Goal: Check status: Check status

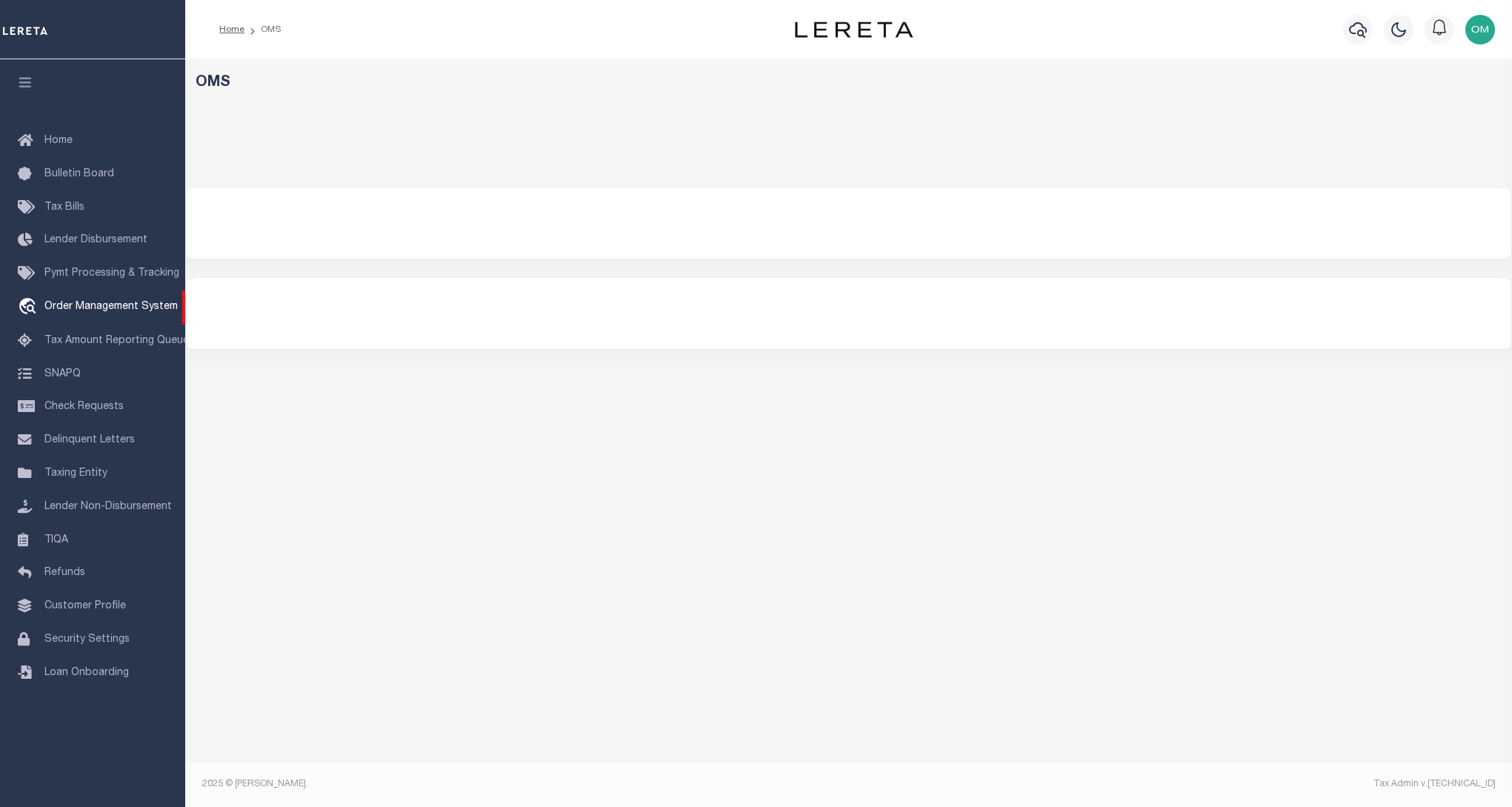
select select "200"
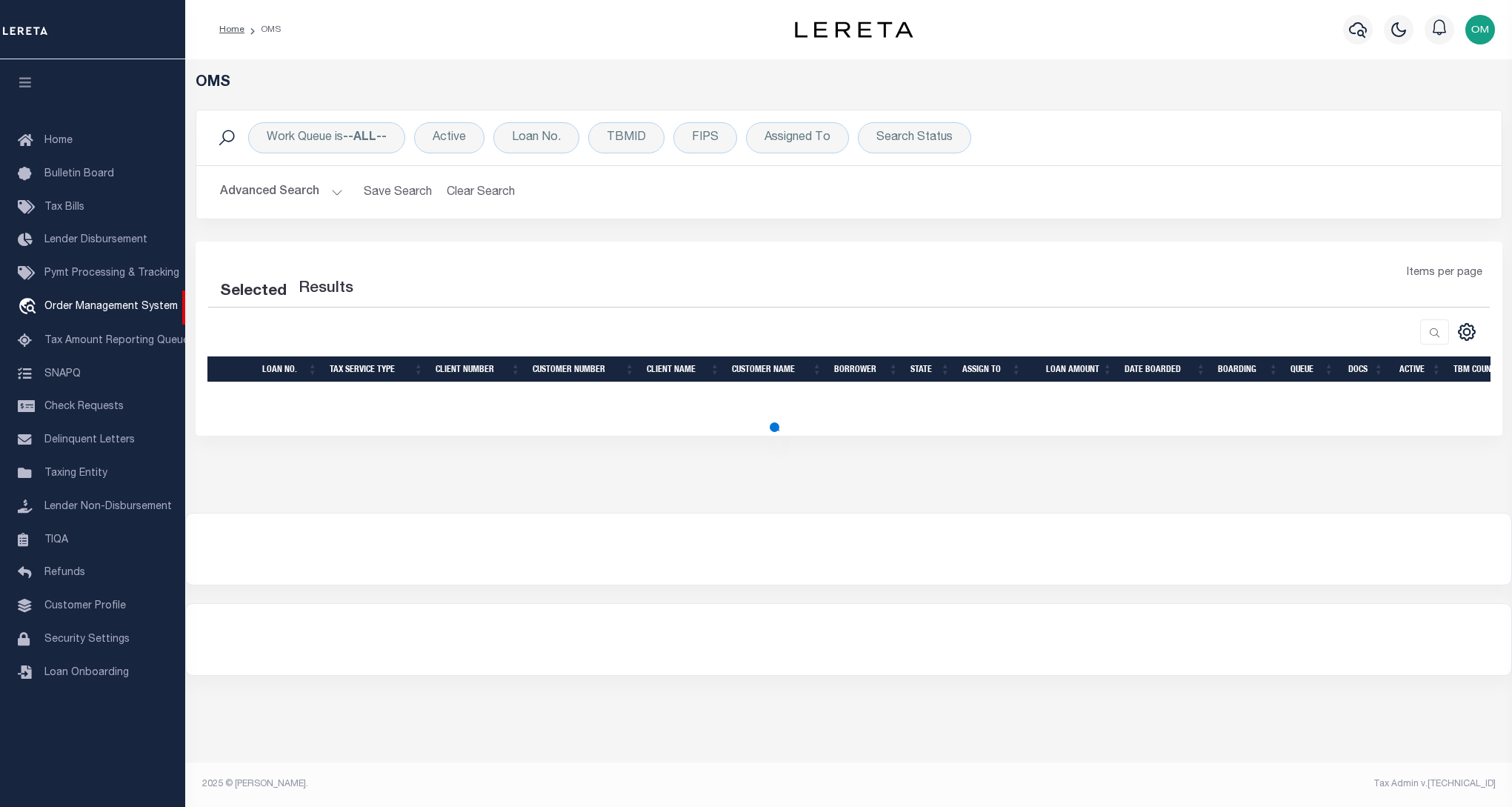
select select "200"
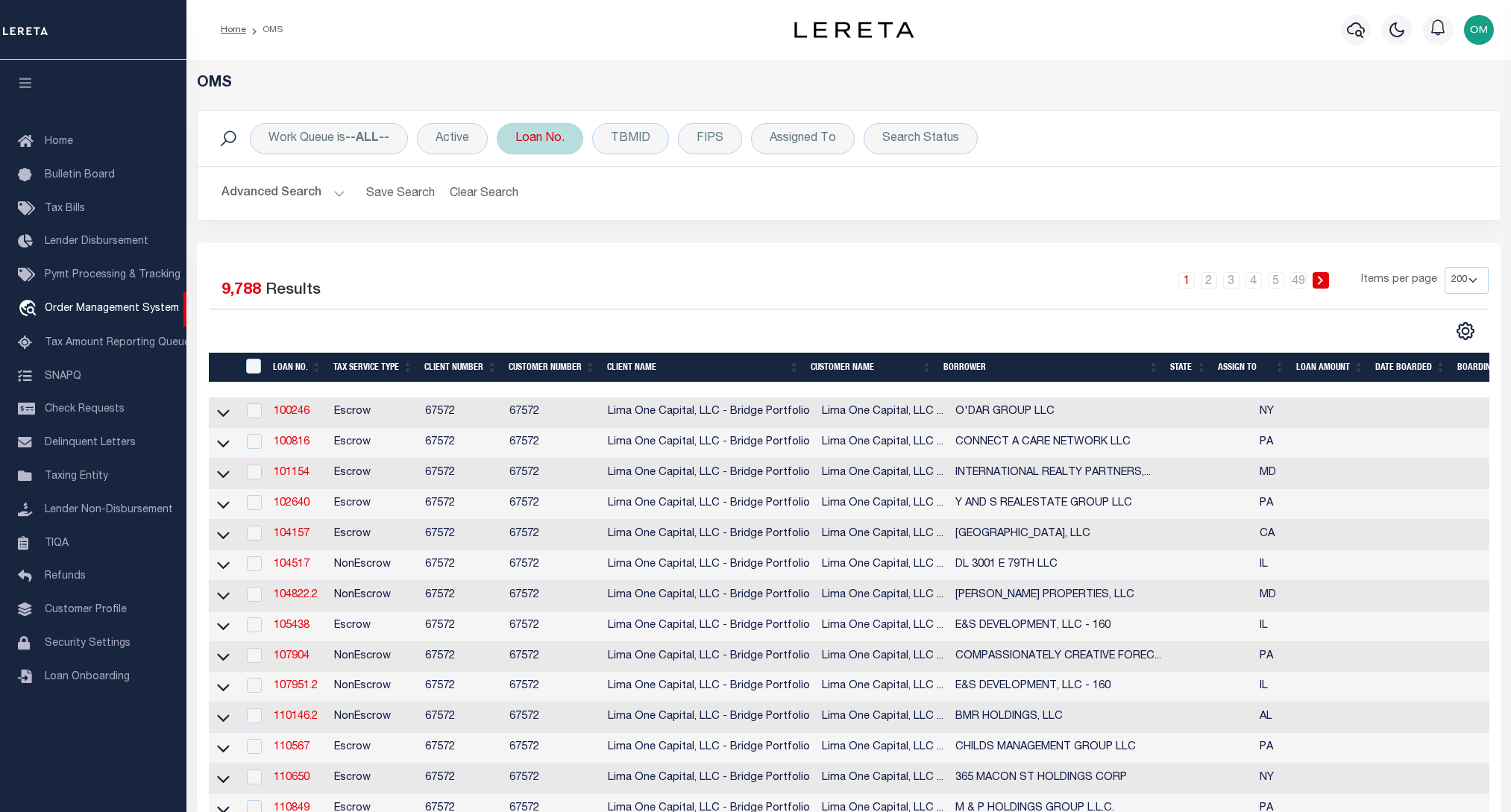
click at [540, 128] on div "Loan No." at bounding box center [539, 139] width 87 height 32
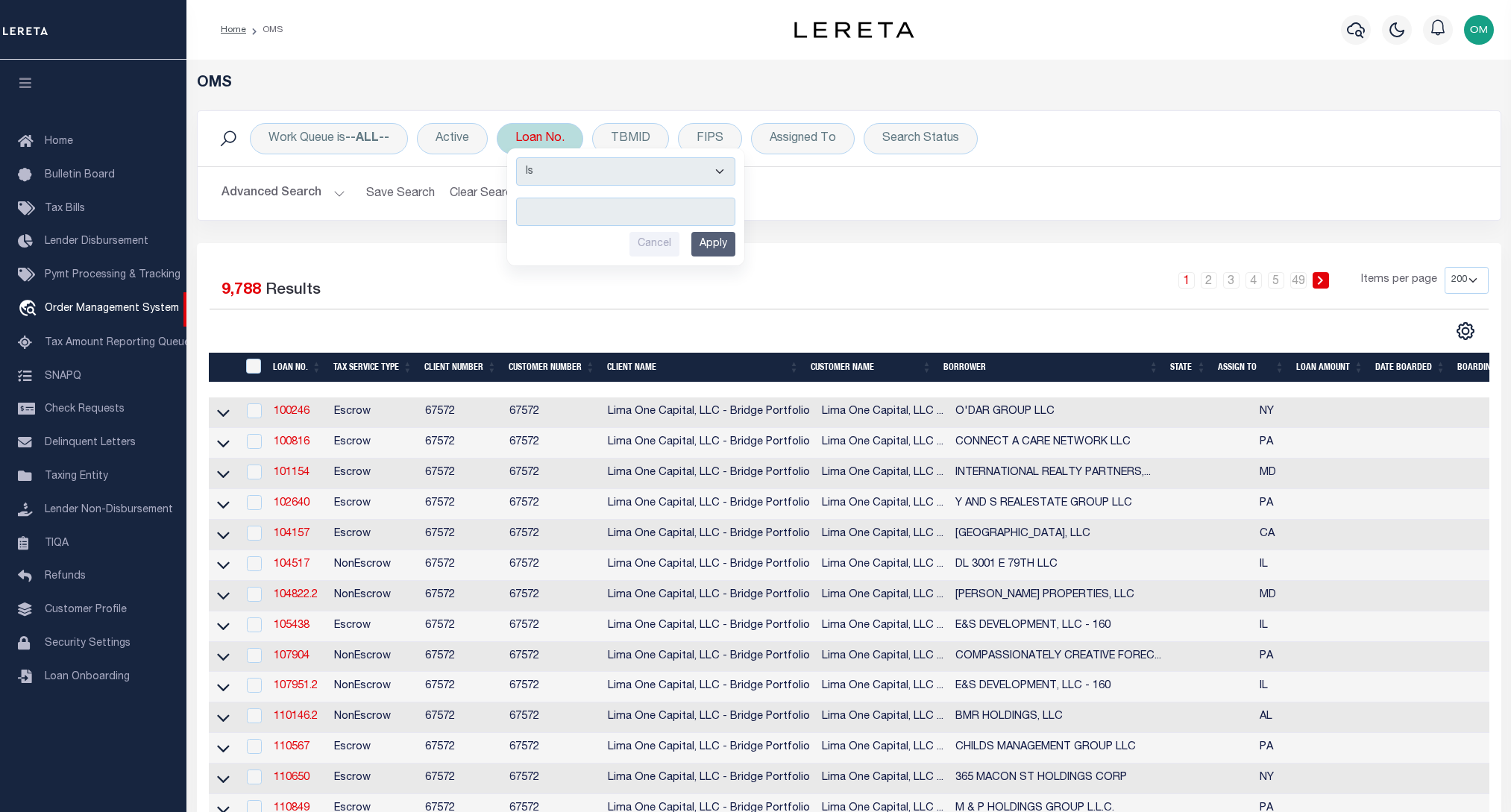
click at [610, 212] on input "text" at bounding box center [625, 211] width 220 height 28
click at [626, 218] on input "text" at bounding box center [625, 211] width 220 height 28
type input "16939"
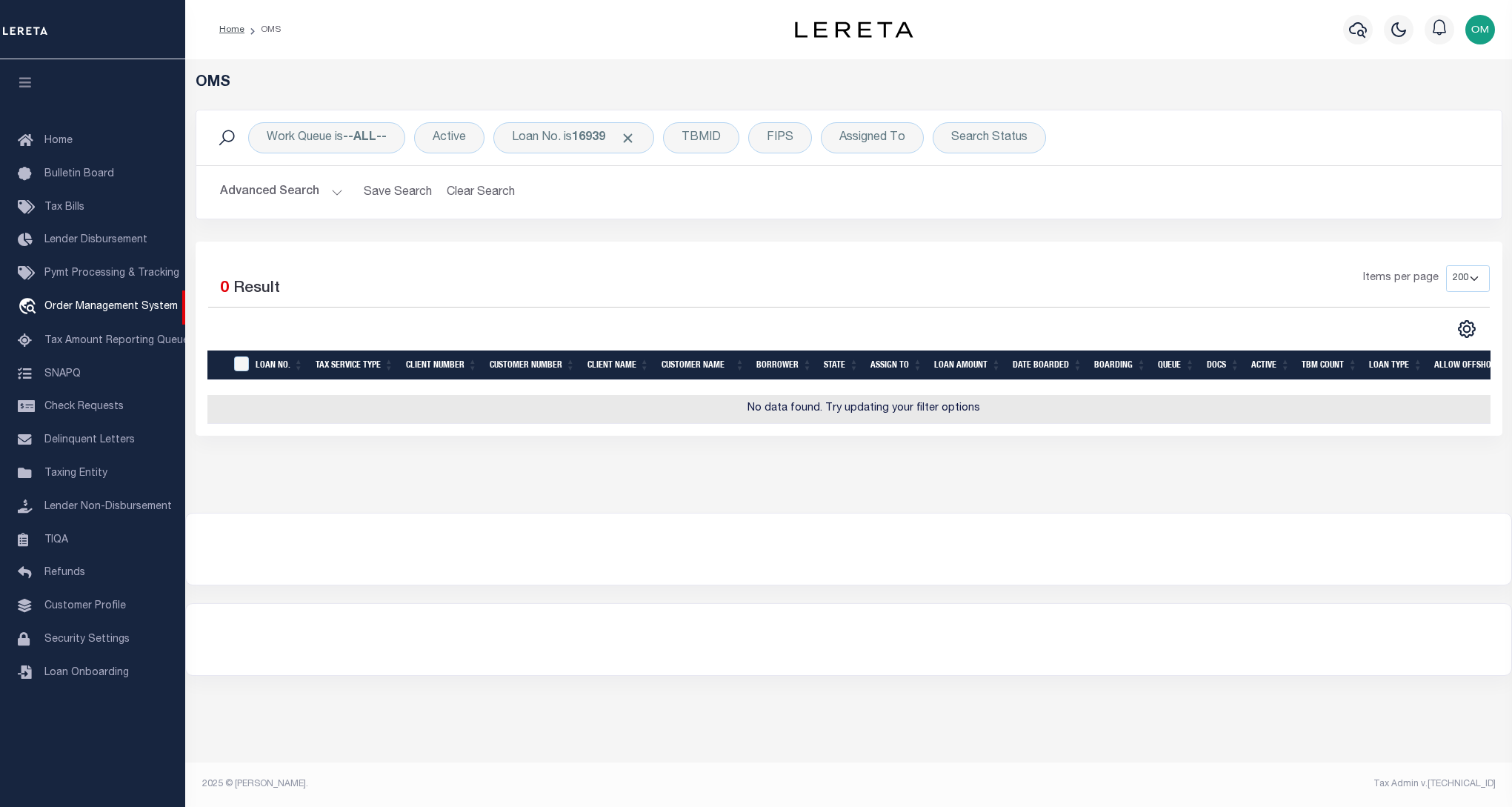
click at [803, 285] on div "Items per page 10 25 50 100 200" at bounding box center [1011, 284] width 955 height 38
click at [335, 190] on h2 "Advanced Search Save Search Clear Search tblSearchTopScreen_dynamictable_____De…" at bounding box center [848, 192] width 1281 height 29
click at [335, 190] on button "Advanced Search" at bounding box center [281, 192] width 123 height 29
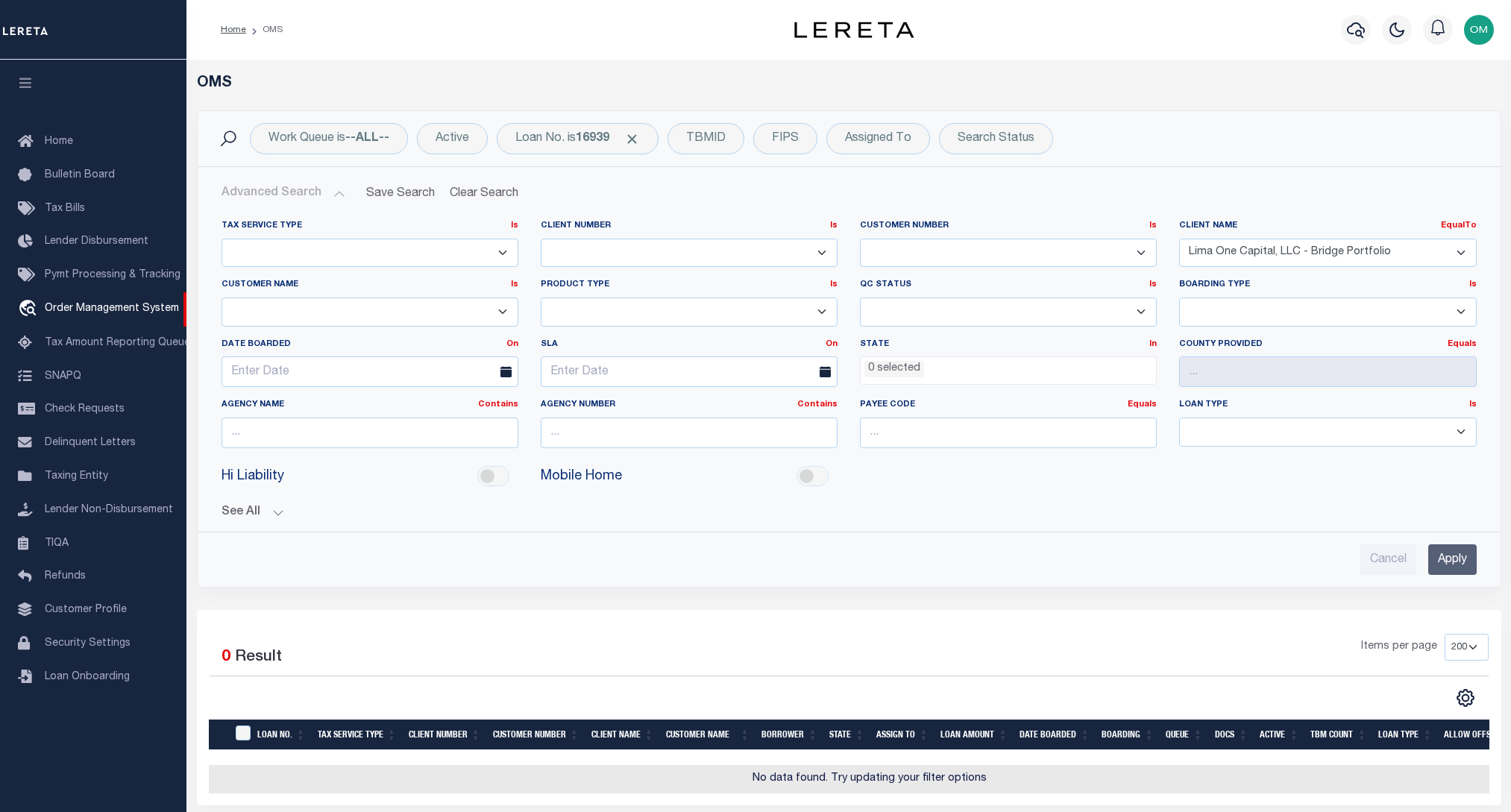
click at [1399, 249] on select "Accumatch - Refunds All In Credit Union Alma Bank Alpha Flow Inc Amarillo Natio…" at bounding box center [1328, 252] width 297 height 29
select select "Franklin Synergy Bank"
click at [1179, 238] on select "Accumatch - Refunds All In Credit Union Alma Bank Alpha Flow Inc Amarillo Natio…" at bounding box center [1328, 252] width 297 height 29
click at [1461, 251] on select "Accumatch - Refunds All In Credit Union Alma Bank Alpha Flow Inc Amarillo Natio…" at bounding box center [1328, 252] width 297 height 29
select select
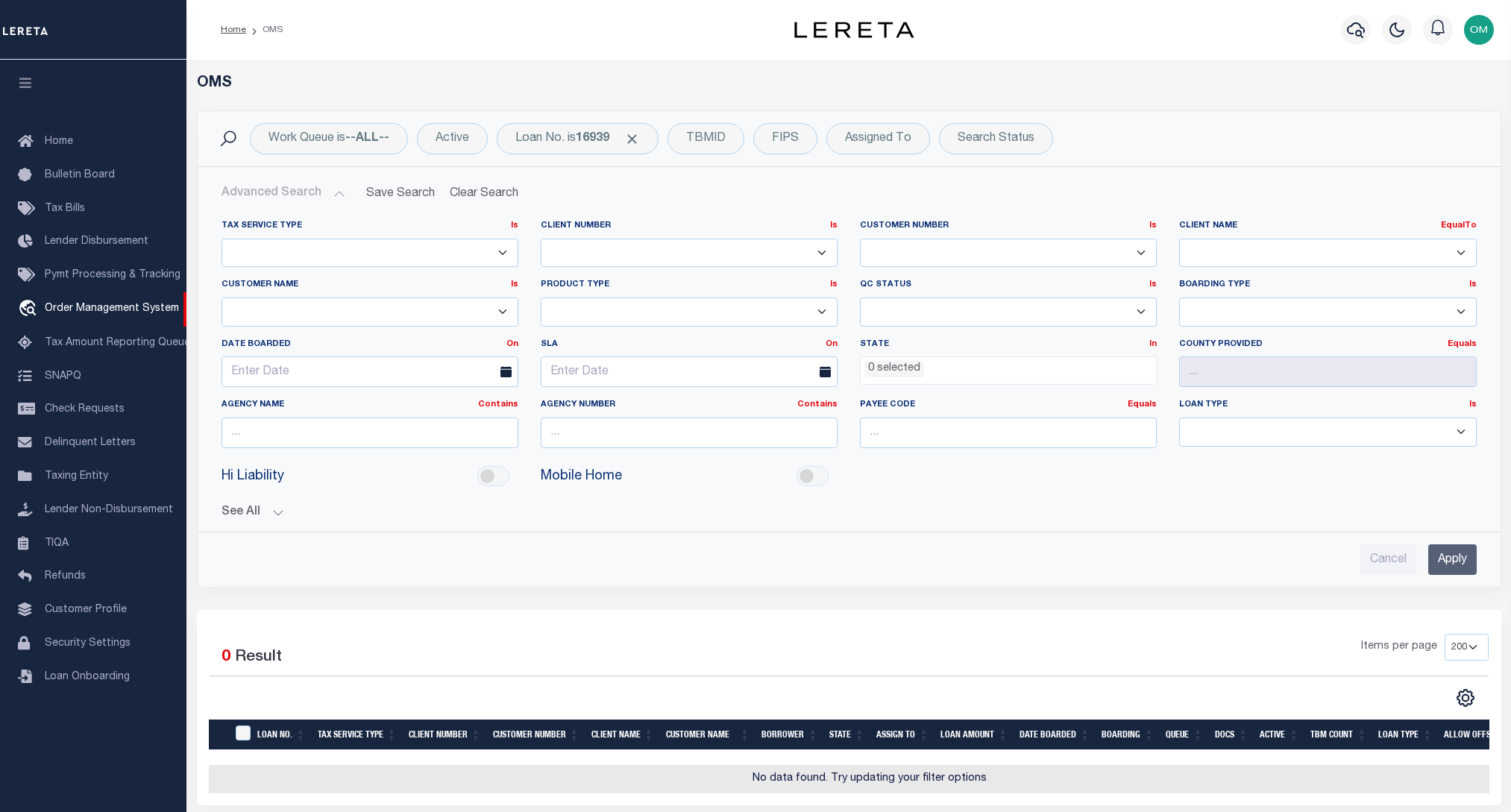
click at [1179, 238] on select "Accumatch - Refunds All In Credit Union Alma Bank Alpha Flow Inc Amarillo Natio…" at bounding box center [1328, 252] width 297 height 29
click at [1458, 559] on input "Apply" at bounding box center [1452, 560] width 49 height 31
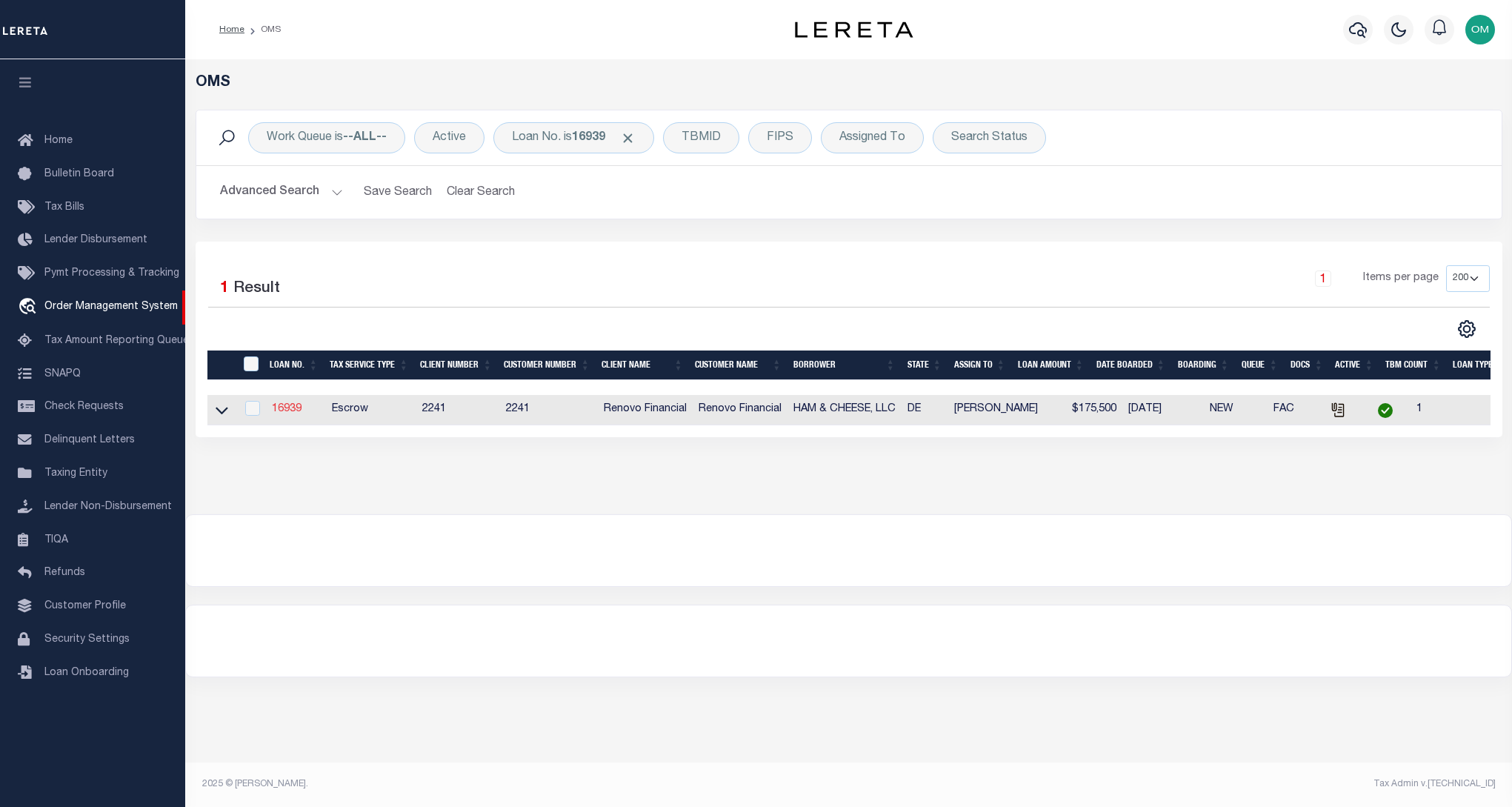
click at [288, 409] on link "16939" at bounding box center [287, 409] width 30 height 10
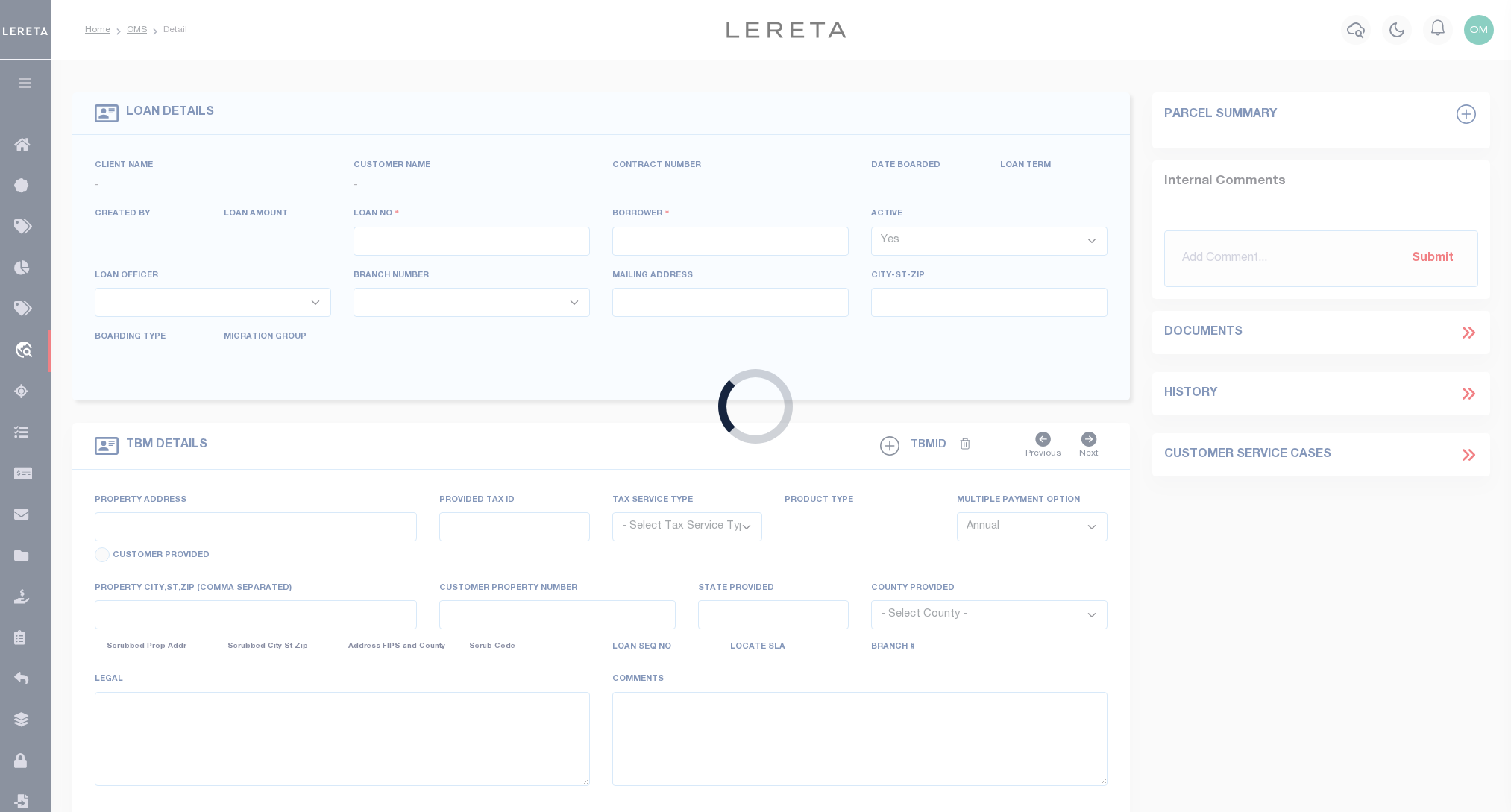
type input "16939"
type input "HAM & CHEESE, LLC"
select select
type input "[STREET_ADDRESS][PERSON_NAME]"
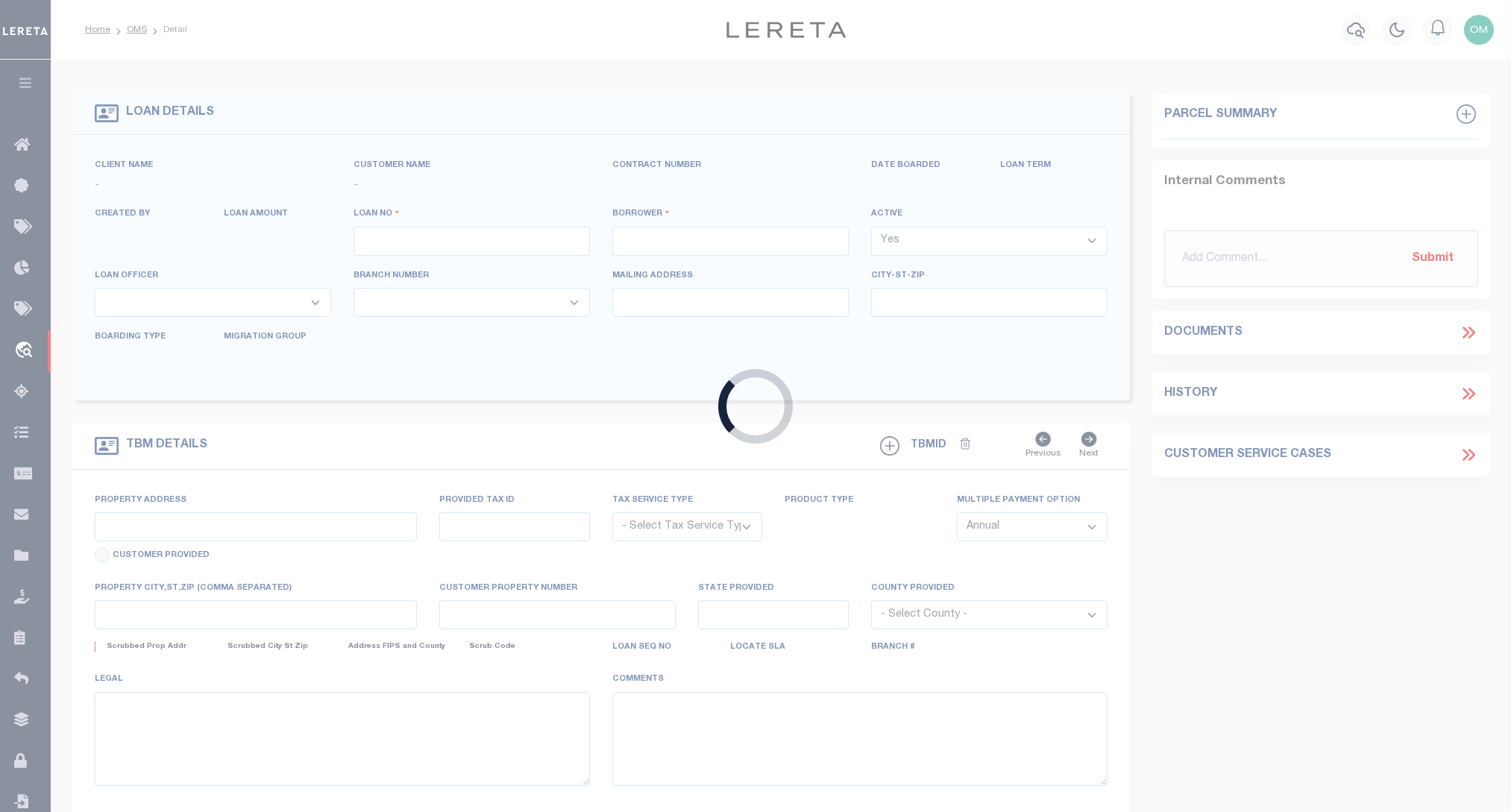
type input "Wilmington DE 19803"
select select "10"
select select "Escrow"
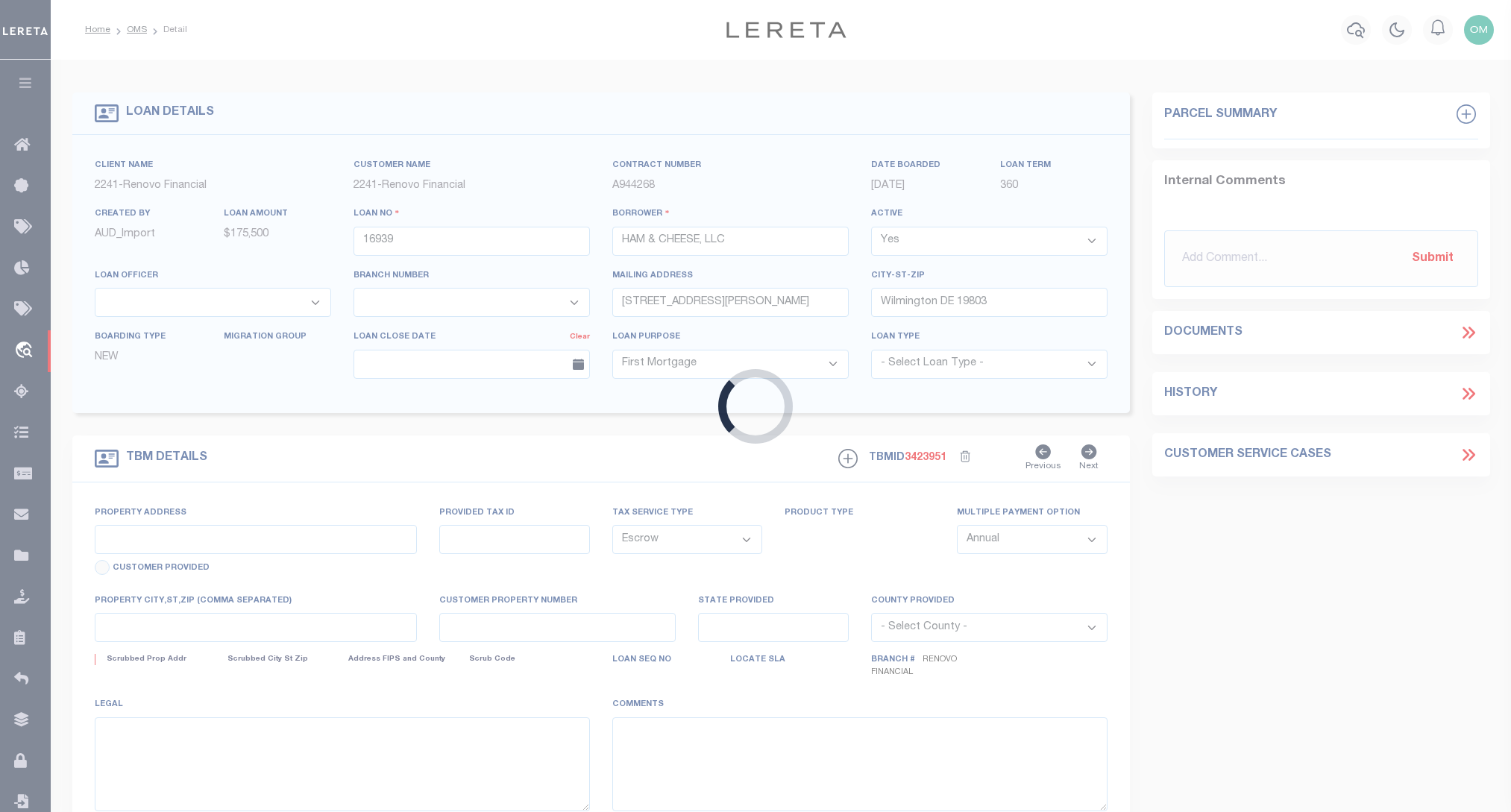
type input "[STREET_ADDRESS]"
select select
type input "Wilmington, DE 19802"
type input "a0kUS000007e4ld"
type input "DE"
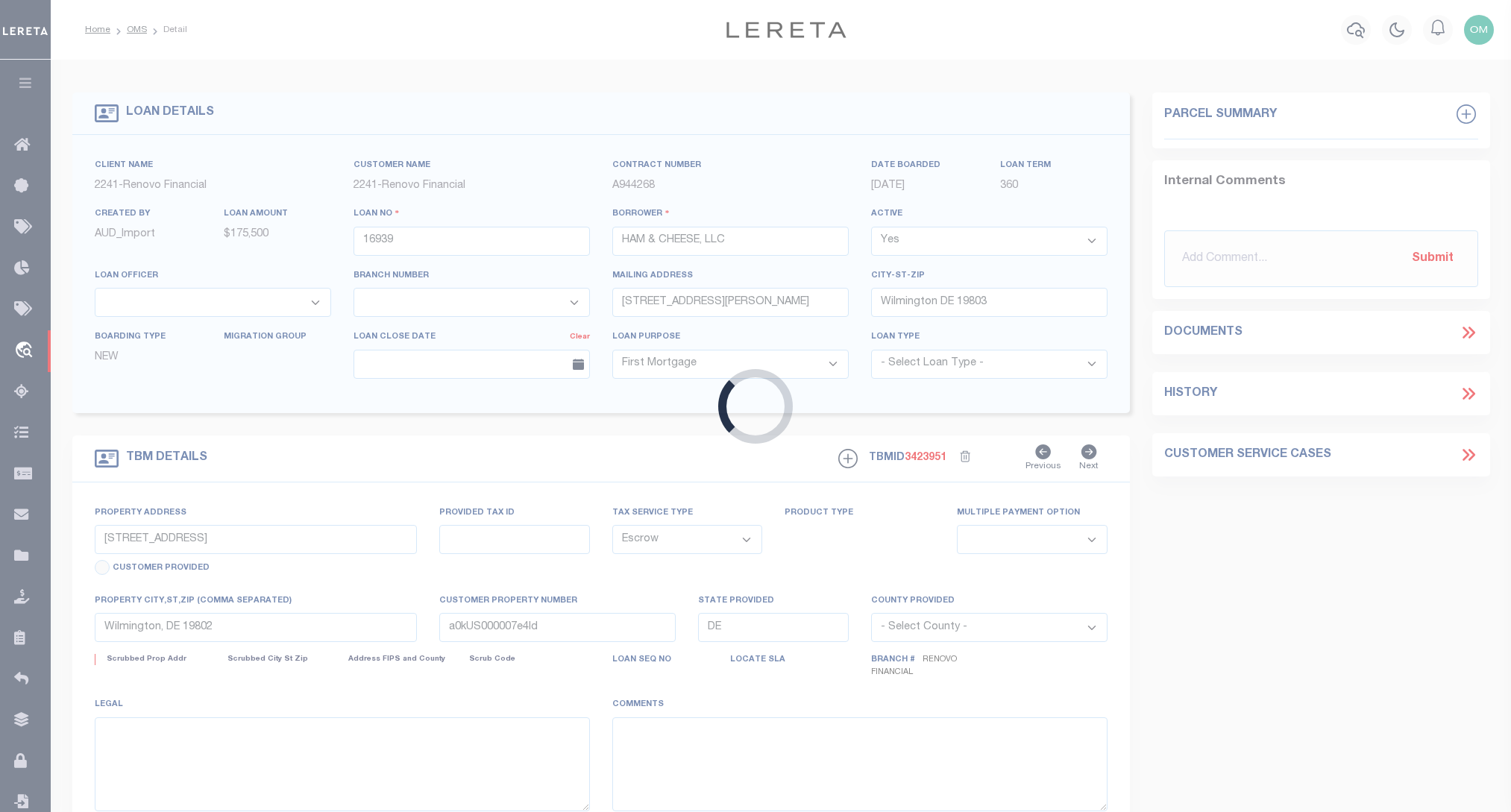
select select
type textarea "LEGAL REQUIRED"
select select "25066"
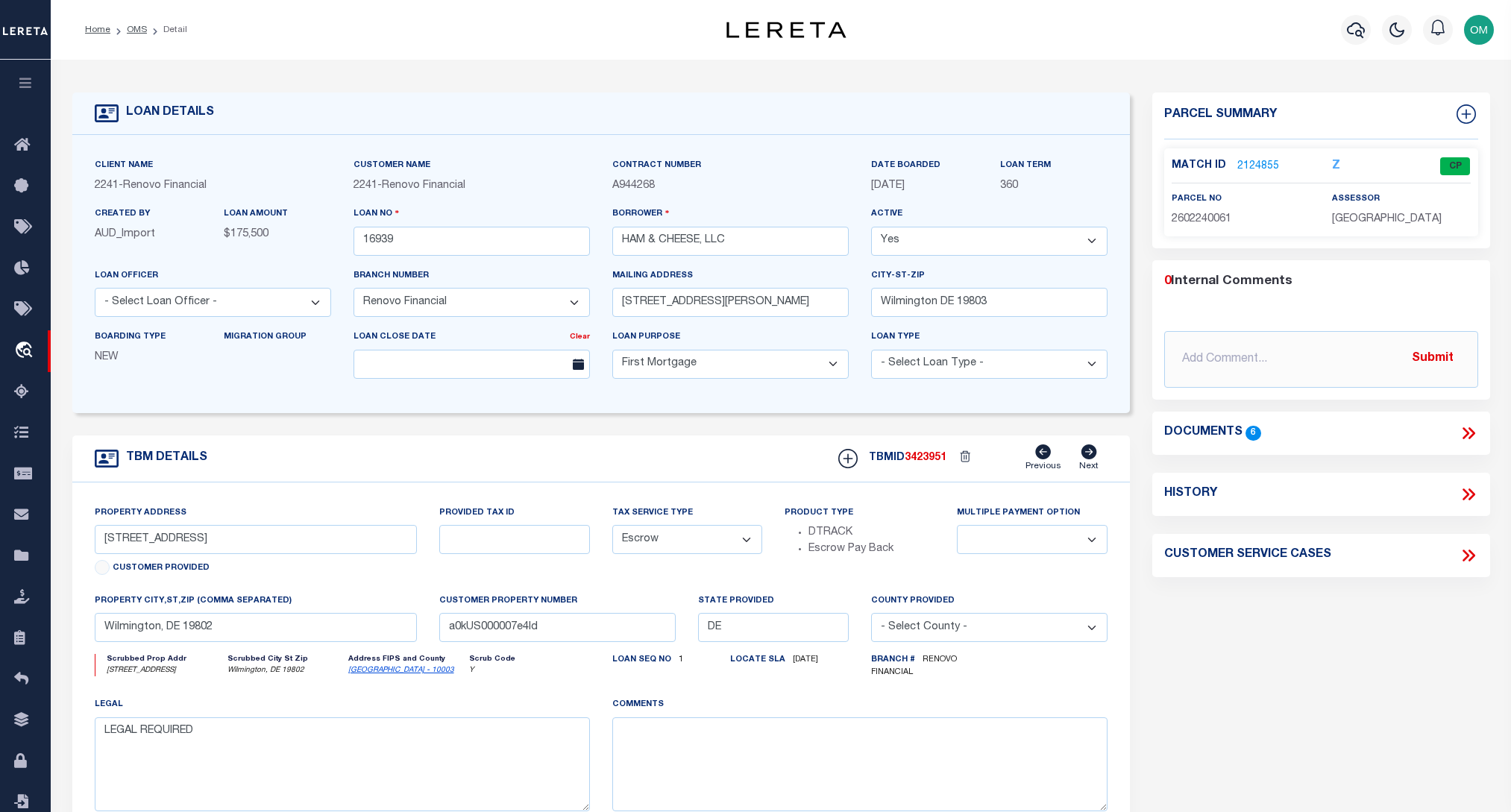
click at [1247, 159] on link "2124855" at bounding box center [1258, 166] width 42 height 16
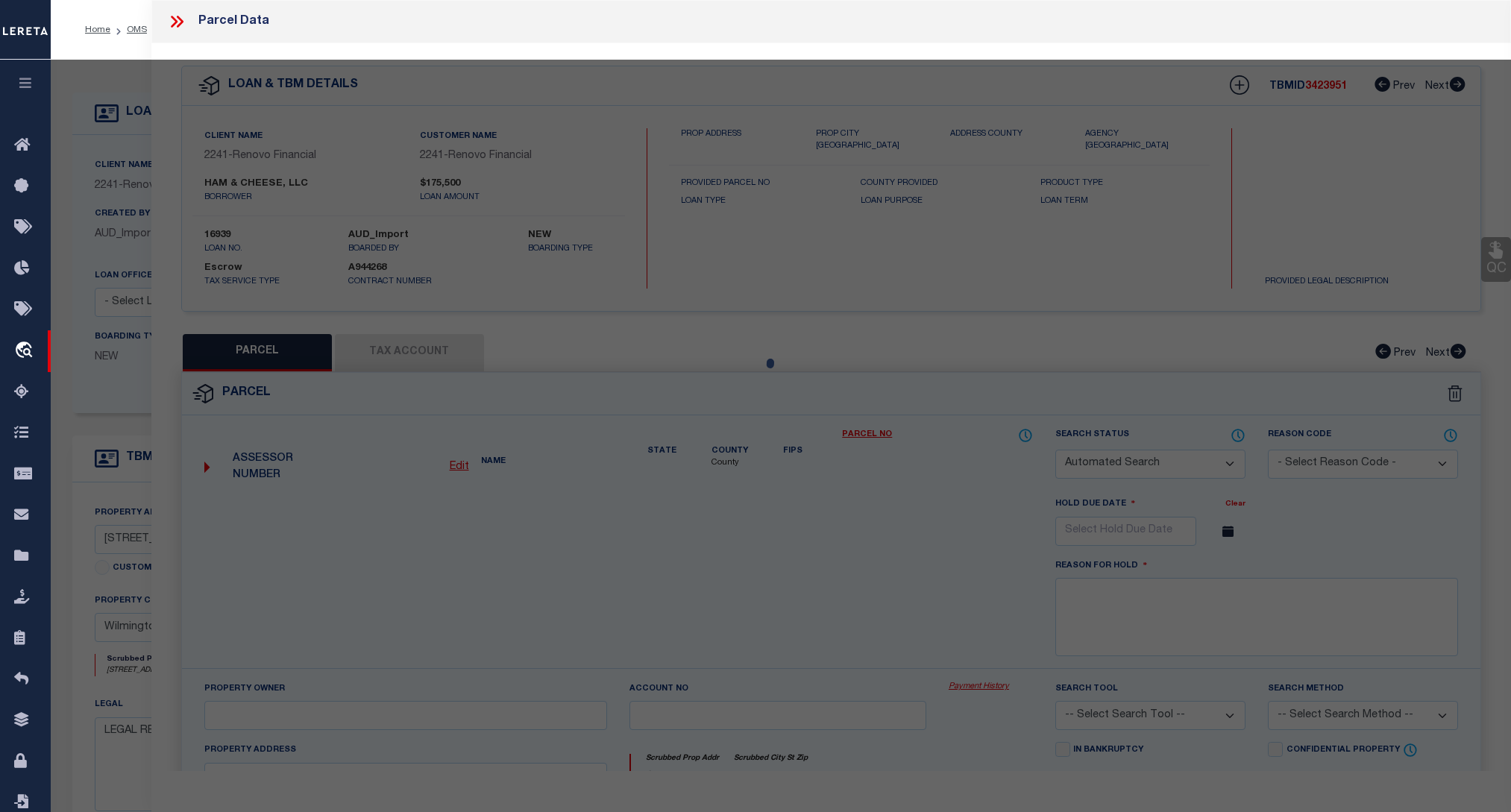
checkbox input "false"
select select "CP"
type input "Wilmington, DE 19802"
select select
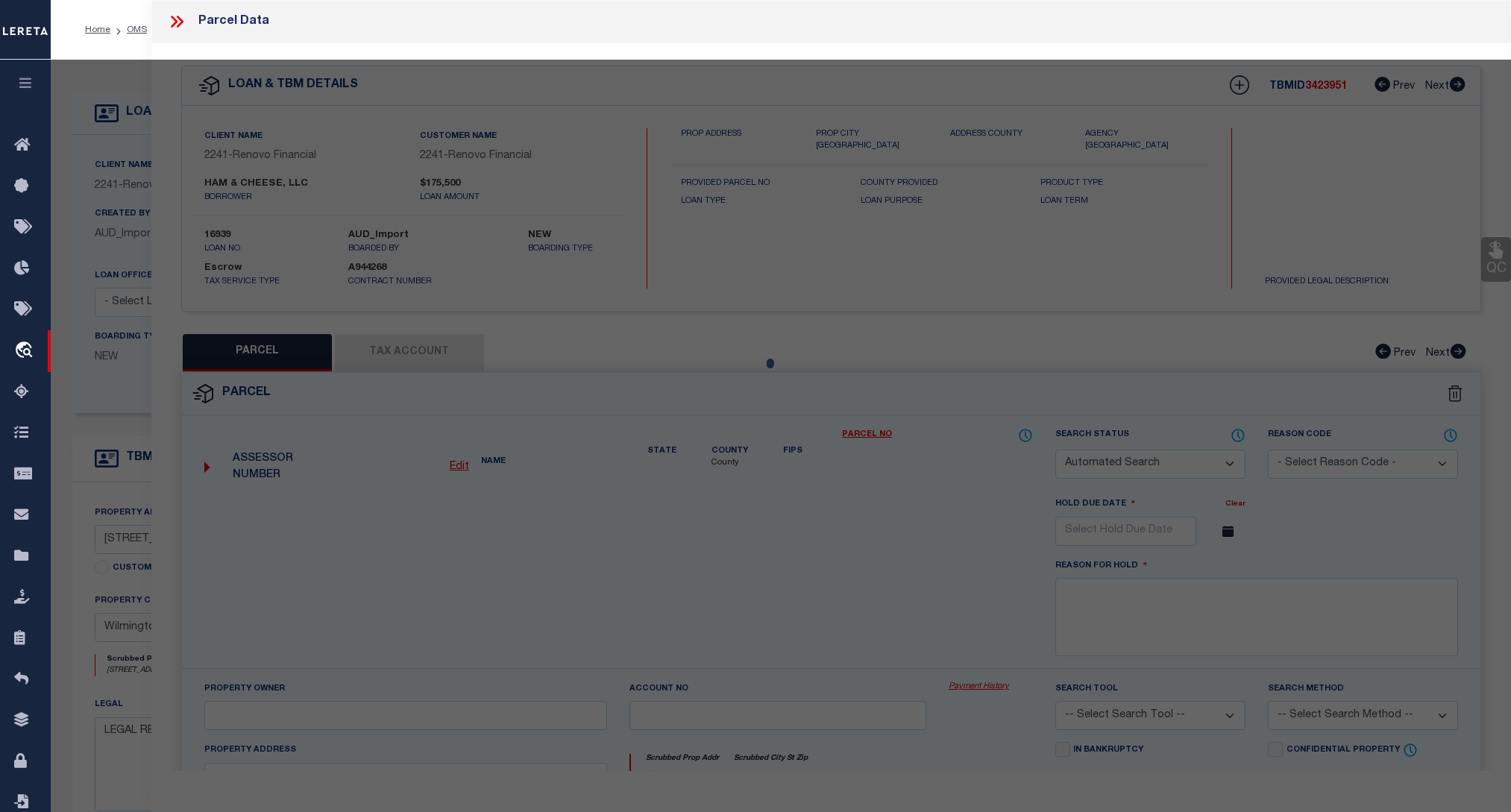
type input "1 E TWENTY FOURTH ST"
checkbox input "false"
type input "Wilmington, DE 19802"
type textarea "WILMINGTON 3"
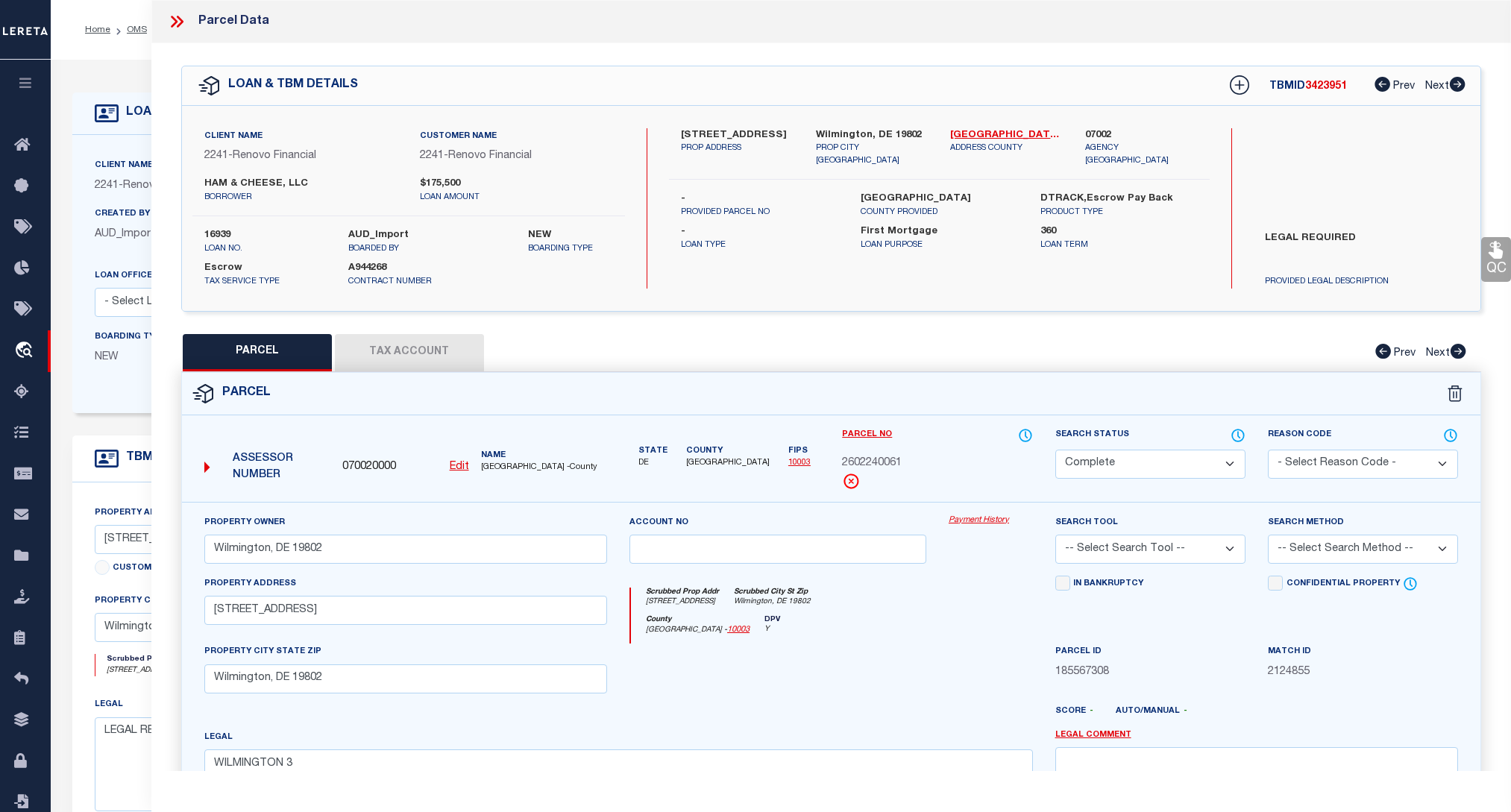
click at [997, 520] on link "Payment History" at bounding box center [991, 521] width 84 height 13
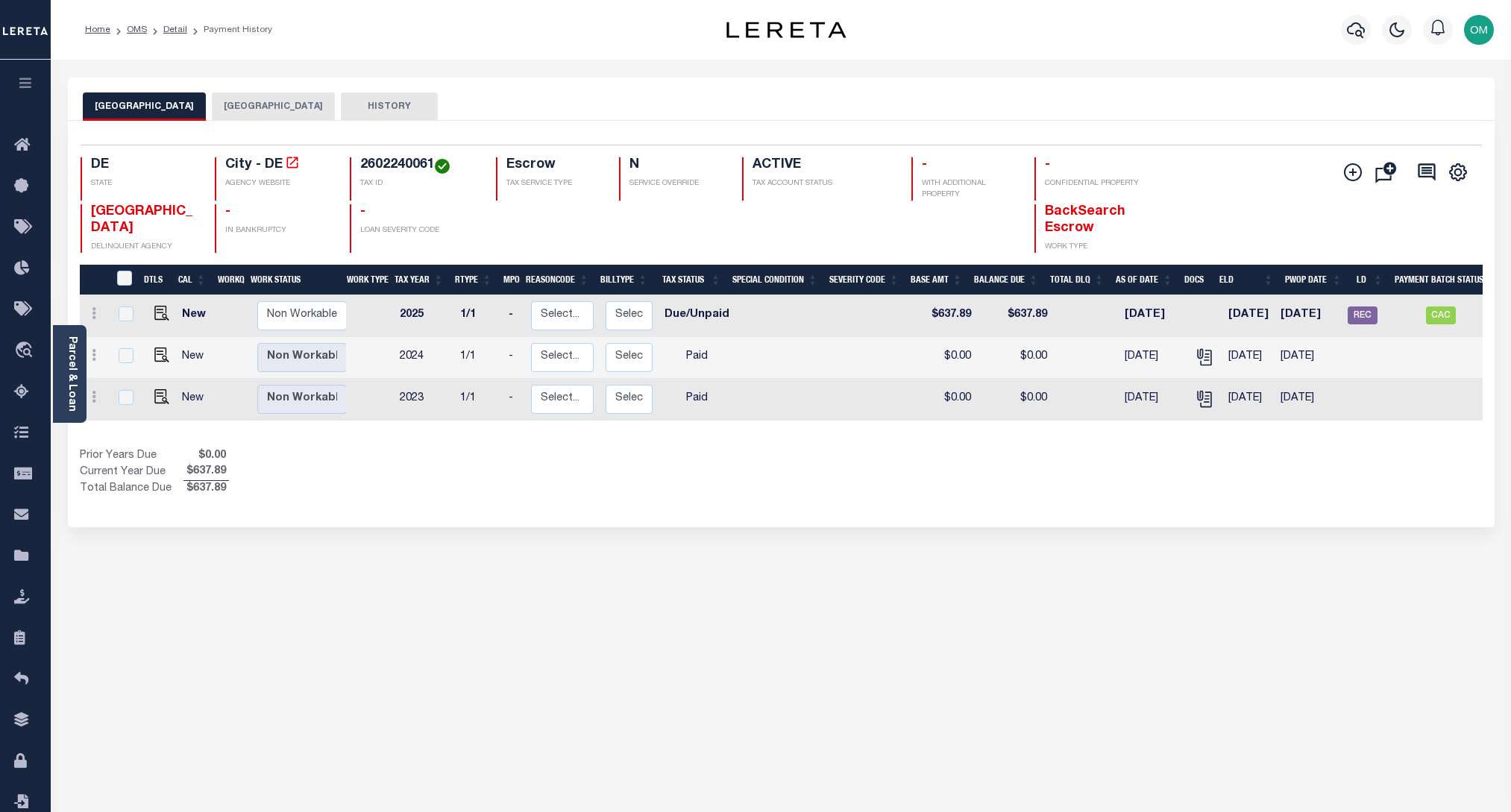
click at [249, 107] on button "[GEOGRAPHIC_DATA]" at bounding box center [274, 107] width 123 height 28
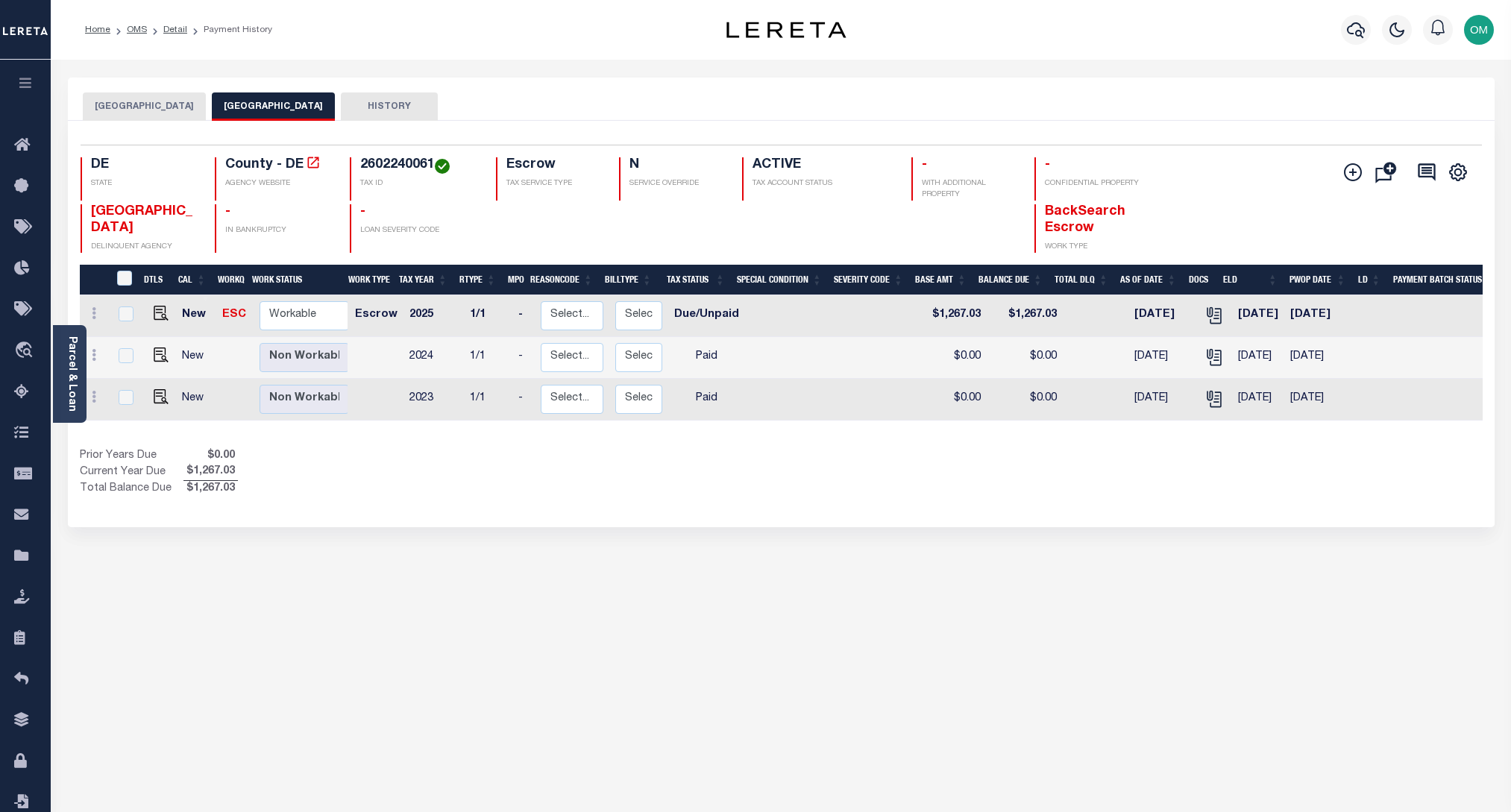
click at [1021, 567] on div "[GEOGRAPHIC_DATA] NEW CASTLE COUNTY HISTORY Selected 3" at bounding box center [781, 498] width 1448 height 842
click at [703, 547] on div "[GEOGRAPHIC_DATA] NEW CASTLE COUNTY HISTORY Selected 3" at bounding box center [781, 498] width 1448 height 842
drag, startPoint x: 649, startPoint y: 585, endPoint x: 634, endPoint y: 577, distance: 17.0
click at [649, 585] on div "[GEOGRAPHIC_DATA] NEW CASTLE COUNTY HISTORY Selected 3" at bounding box center [781, 498] width 1448 height 842
click at [75, 357] on link "Parcel & Loan" at bounding box center [71, 374] width 10 height 76
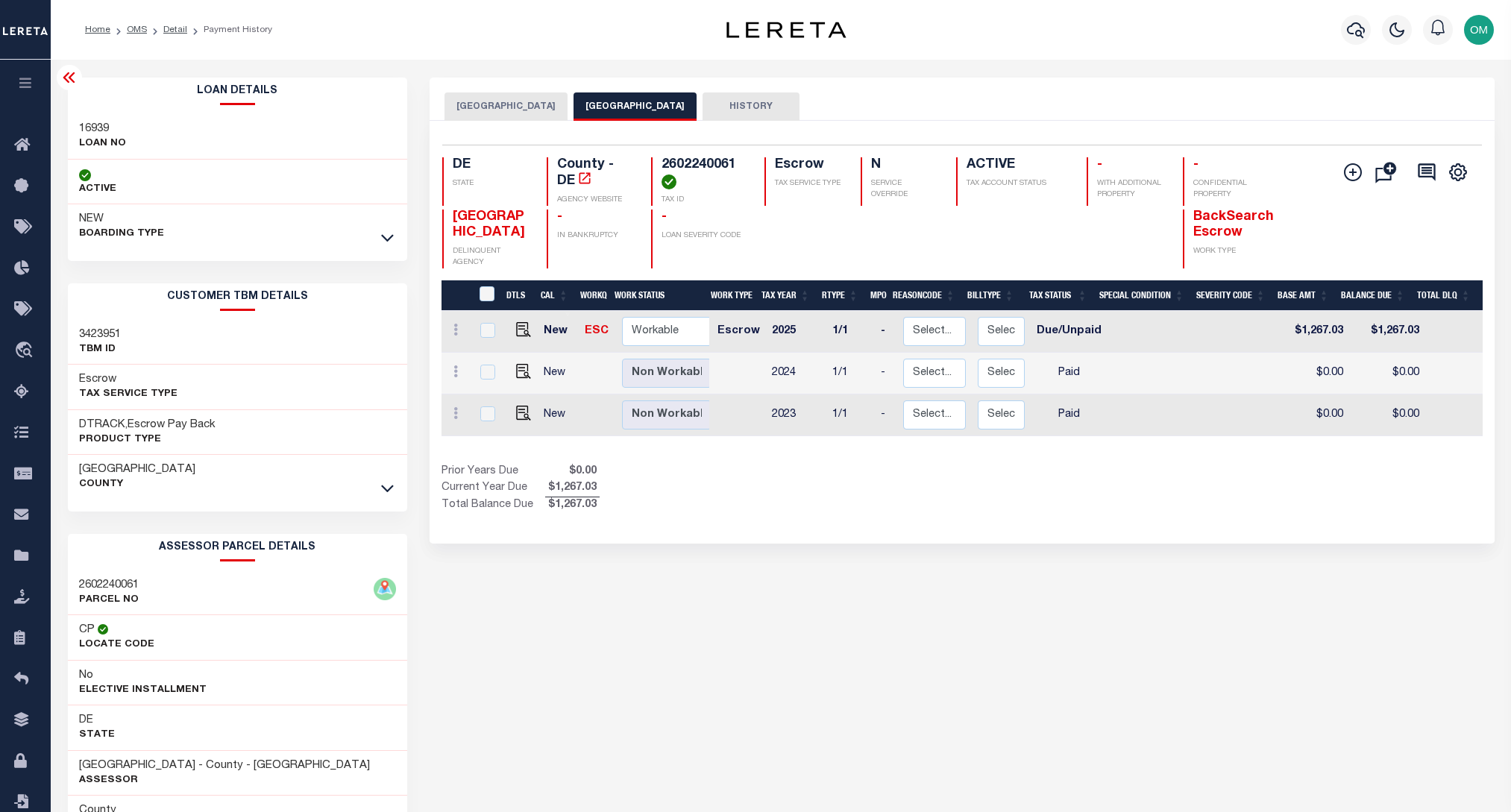
click at [745, 624] on div "[GEOGRAPHIC_DATA] NEW CASTLE COUNTY HISTORY Selected 3" at bounding box center [962, 498] width 1087 height 842
click at [964, 648] on div "[GEOGRAPHIC_DATA] NEW CASTLE COUNTY HISTORY Selected 3" at bounding box center [962, 498] width 1087 height 842
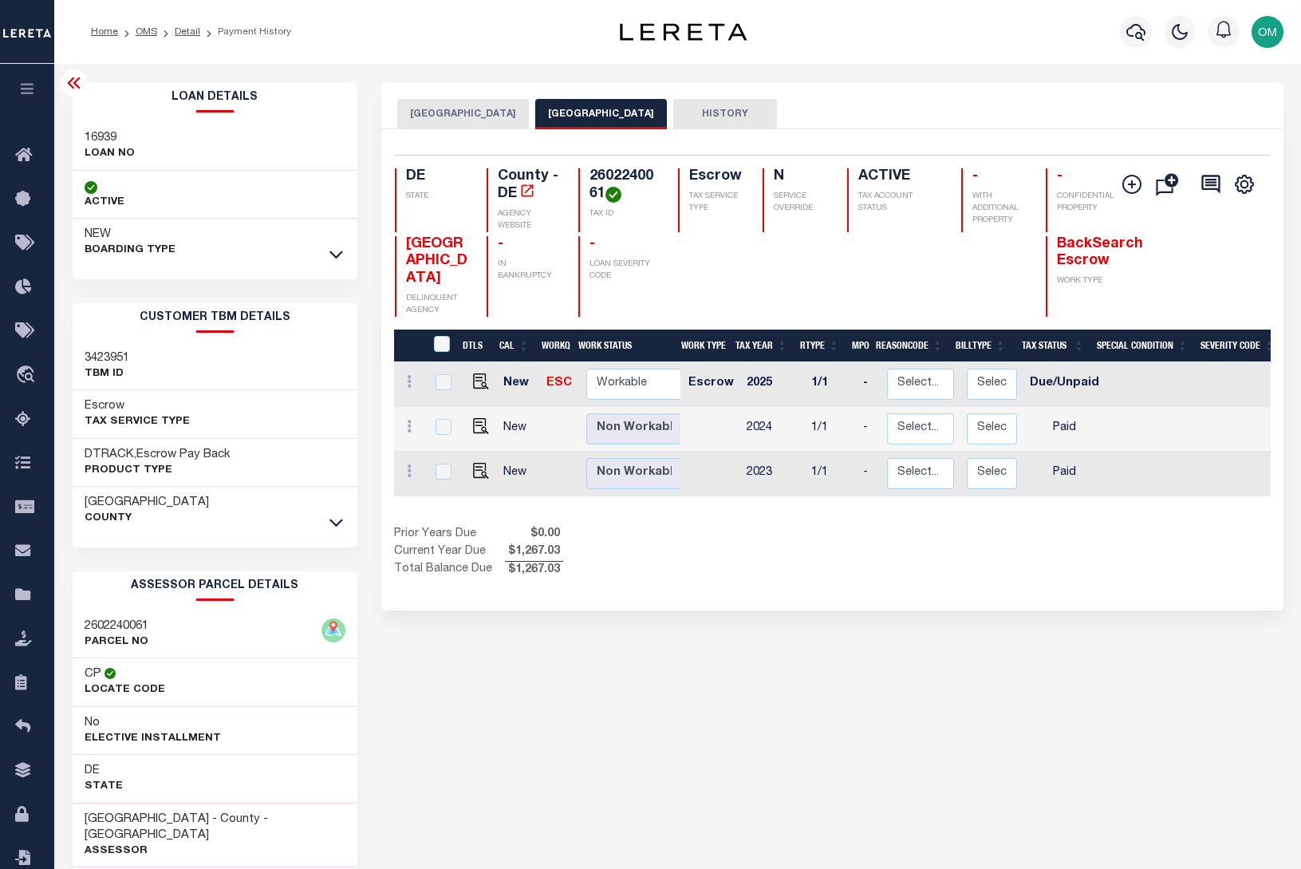
click at [302, 30] on div "Home OMS Detail Payment History" at bounding box center [330, 32] width 505 height 34
click at [854, 577] on div "Show Tax Lines before Bill Release Date Prior Years Due $0.00 Current Year Due …" at bounding box center [832, 552] width 877 height 53
click at [844, 47] on div "Profile Sign out" at bounding box center [1037, 32] width 505 height 56
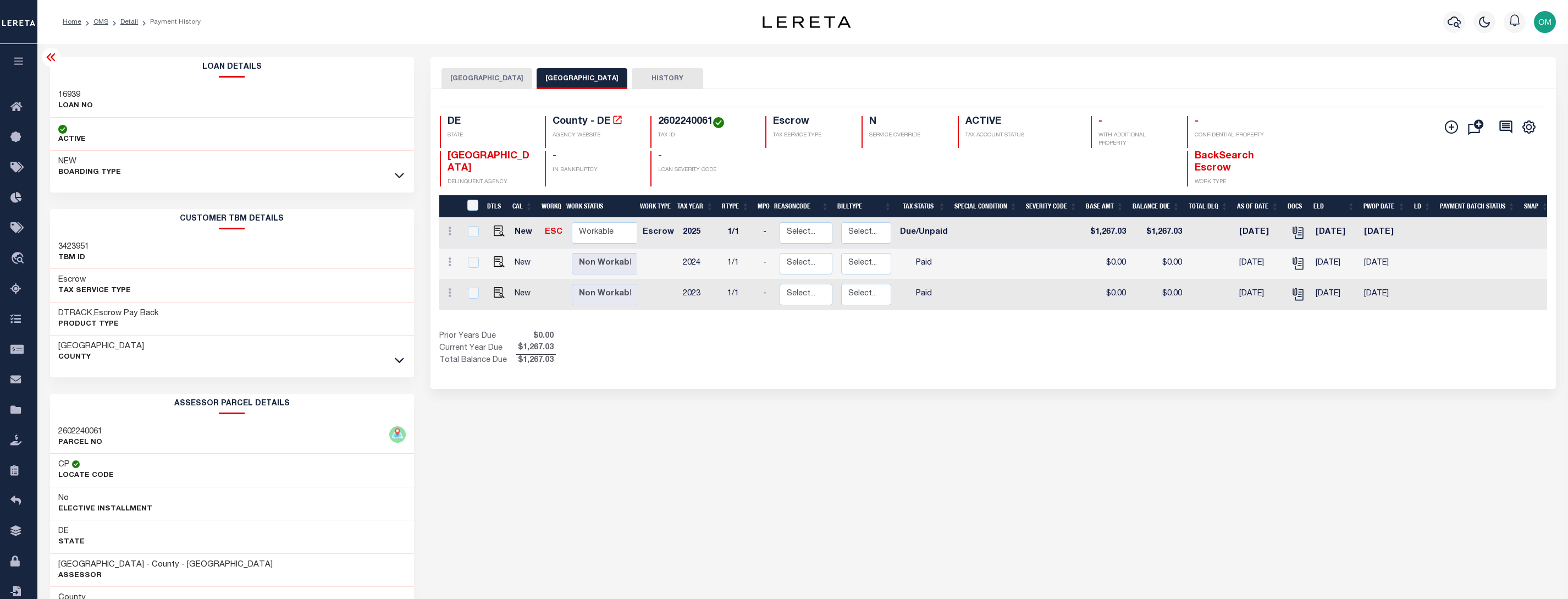
drag, startPoint x: 288, startPoint y: 461, endPoint x: 178, endPoint y: 460, distance: 110.0
click at [386, 469] on div "Home OMS Detail Payment History" at bounding box center [784, 339] width 1568 height 678
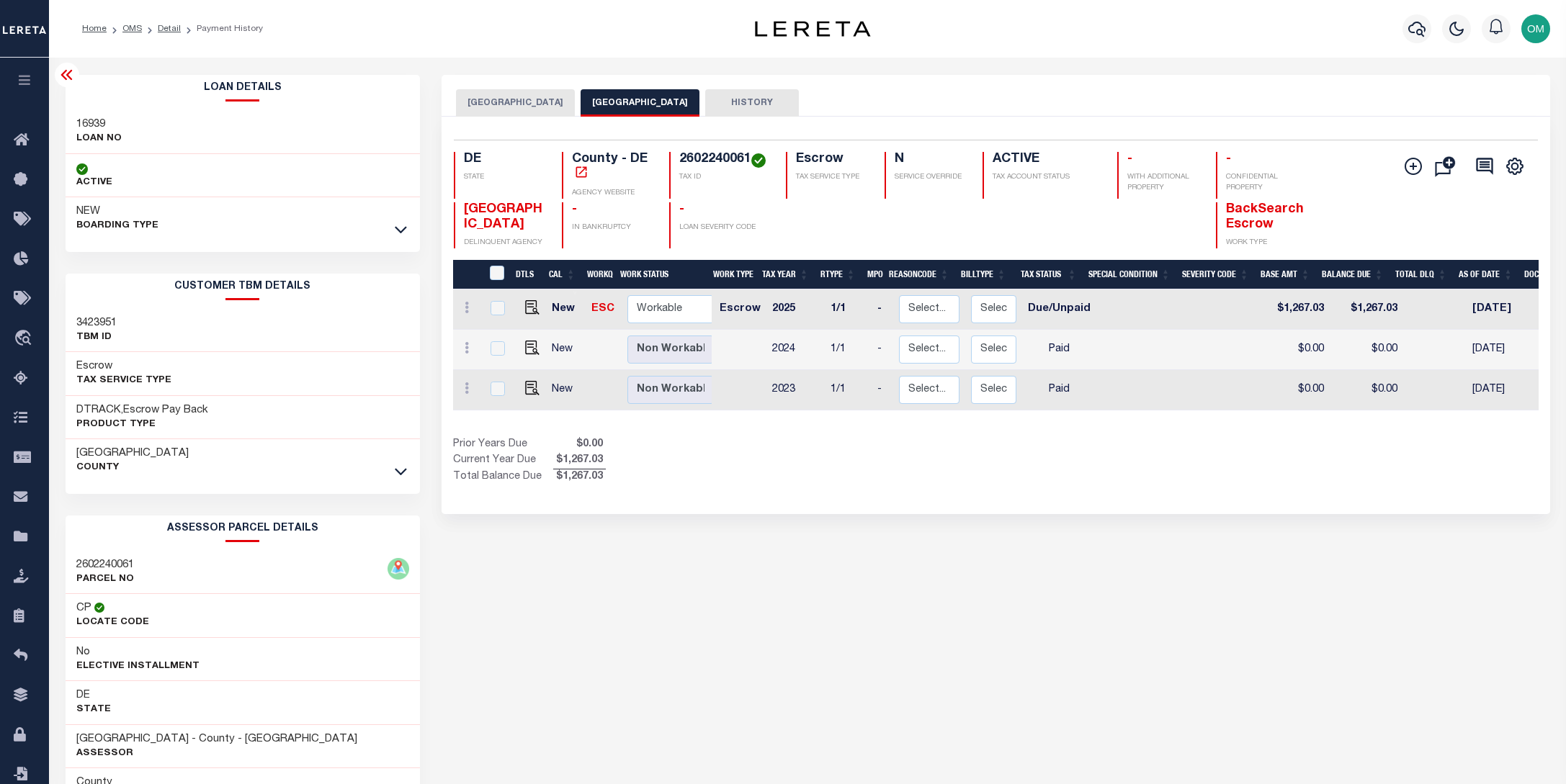
click at [1189, 570] on div "[GEOGRAPHIC_DATA] NEW CASTLE COUNTY HISTORY Selected 3" at bounding box center [995, 481] width 1129 height 813
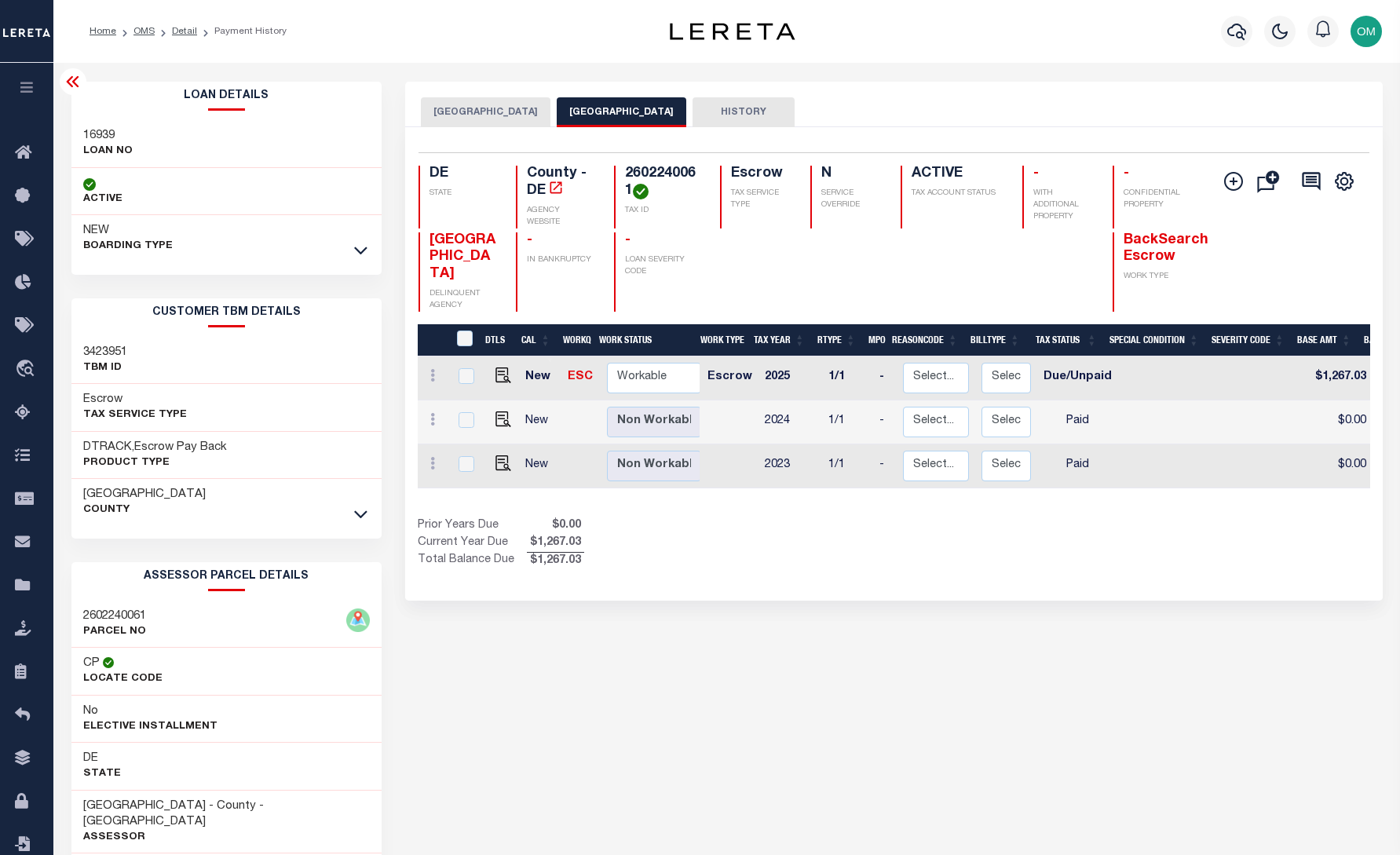
click at [1162, 701] on div "[GEOGRAPHIC_DATA] NEW CASTLE COUNTY HISTORY Selected 3" at bounding box center [893, 532] width 1001 height 902
